Goal: Navigation & Orientation: Find specific page/section

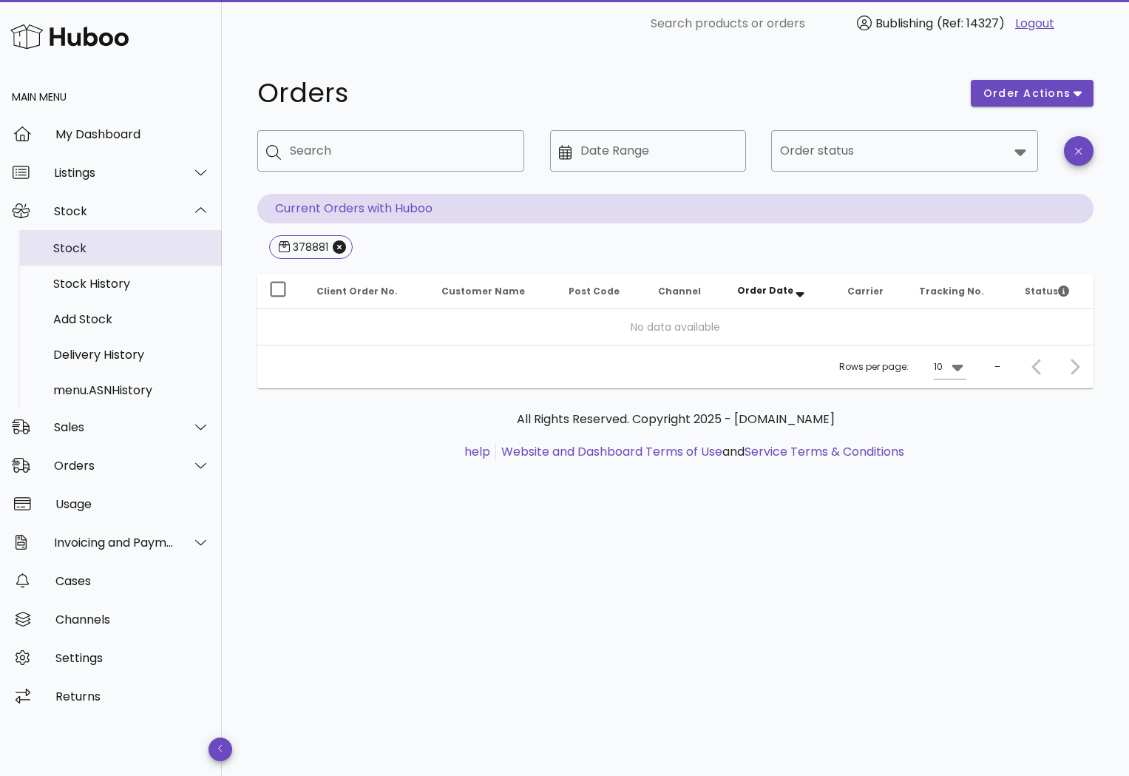
click at [60, 249] on div "Stock" at bounding box center [131, 248] width 157 height 14
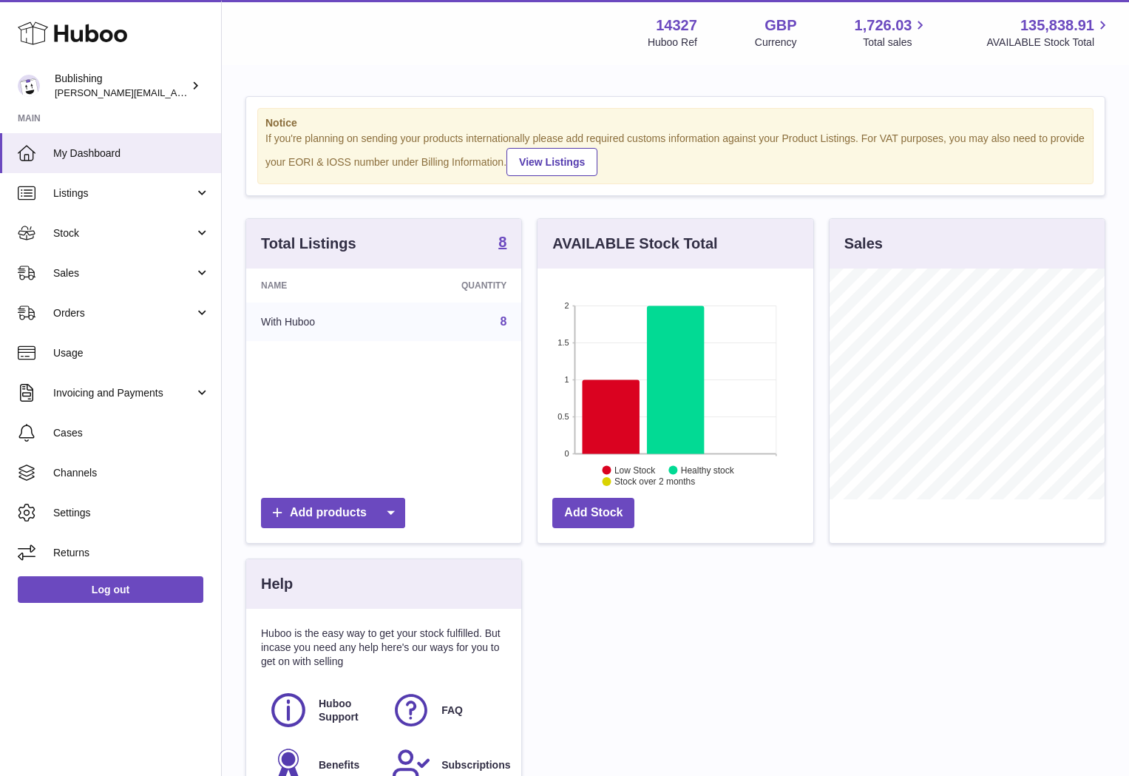
scroll to position [231, 275]
click at [123, 220] on link "Stock" at bounding box center [110, 233] width 221 height 40
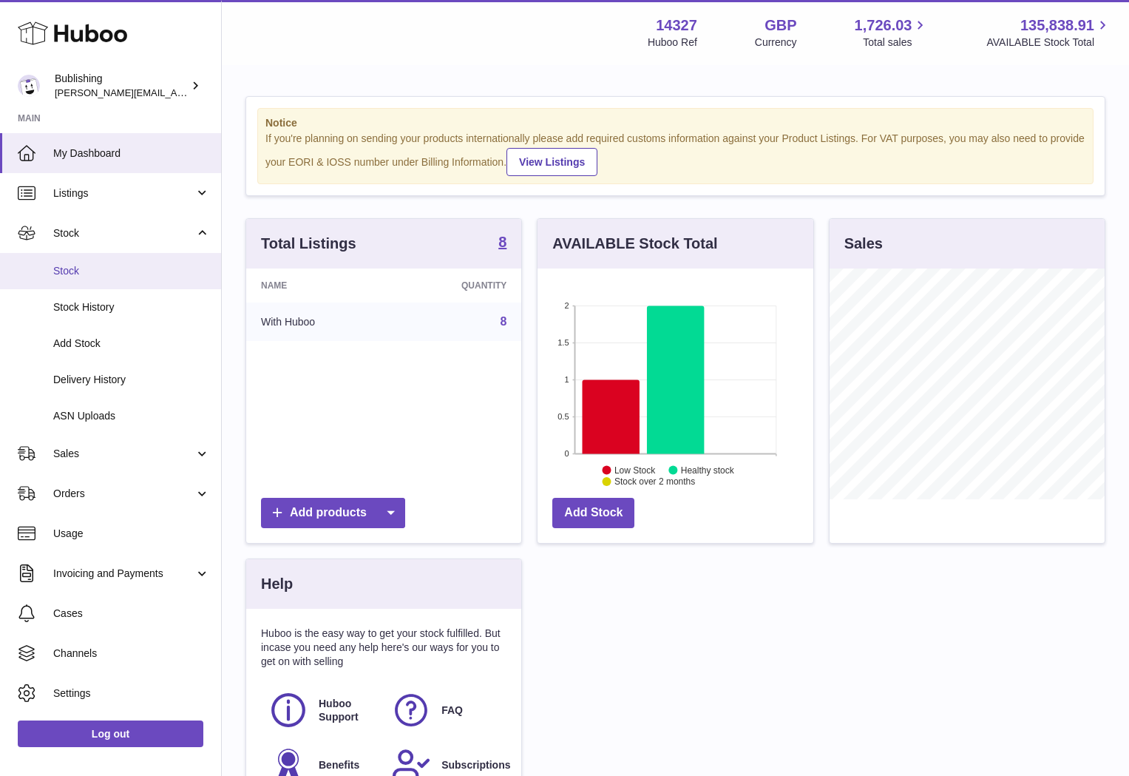
click at [57, 274] on span "Stock" at bounding box center [131, 271] width 157 height 14
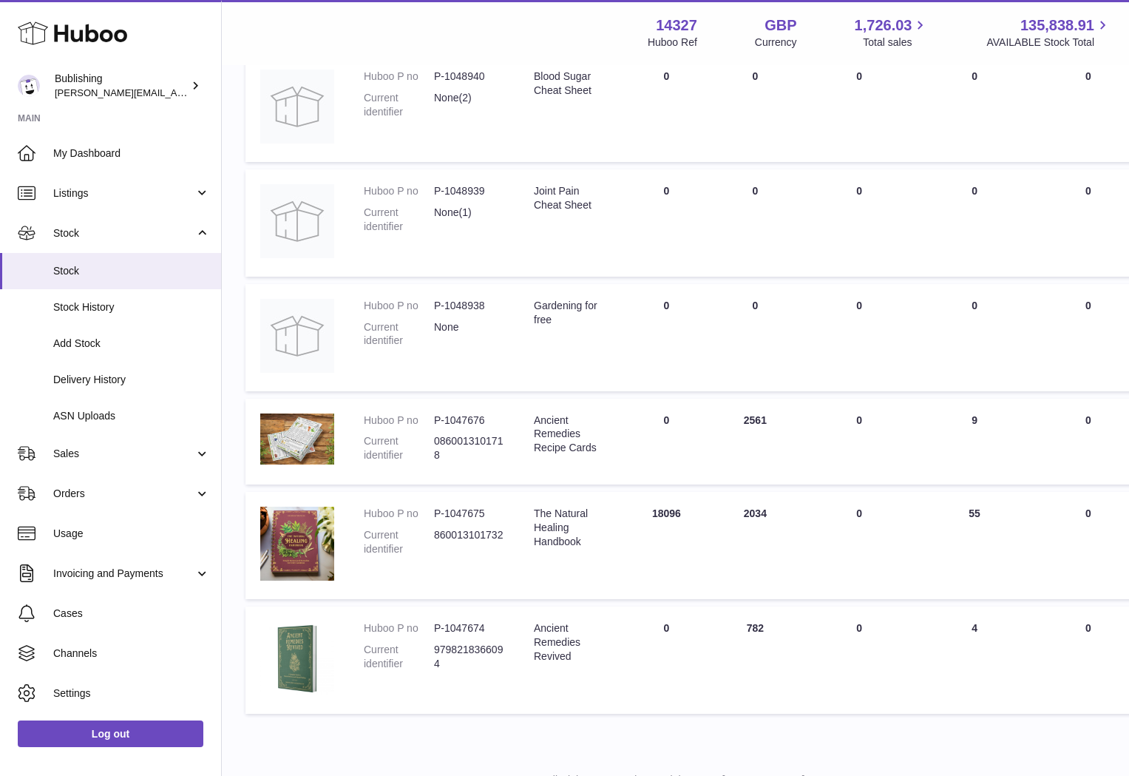
scroll to position [531, 0]
